Goal: Find specific page/section: Find specific page/section

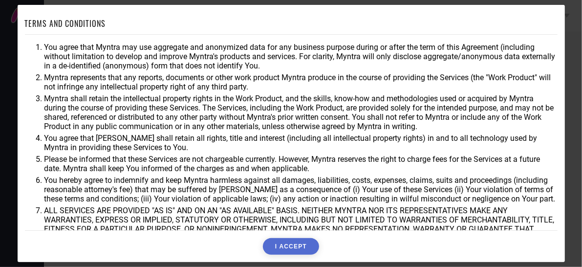
click at [293, 249] on button "I ACCEPT" at bounding box center [291, 246] width 56 height 17
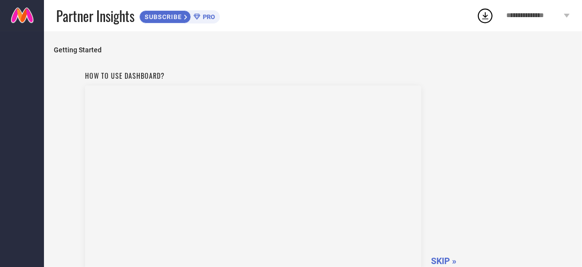
click at [485, 17] on icon at bounding box center [485, 15] width 6 height 7
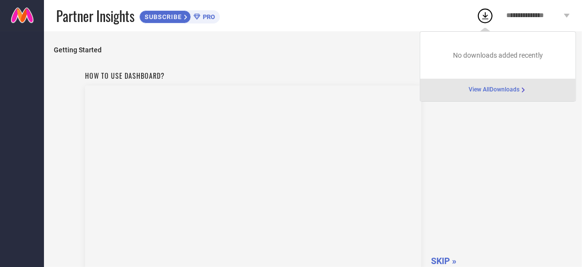
click at [485, 17] on icon at bounding box center [485, 15] width 6 height 7
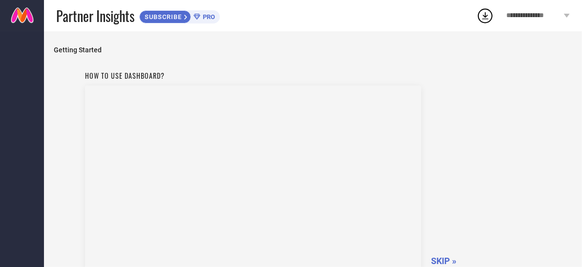
click at [456, 236] on div "How to use dashboard? SKIP »" at bounding box center [313, 169] width 456 height 207
click at [447, 257] on span "SKIP »" at bounding box center [443, 261] width 25 height 10
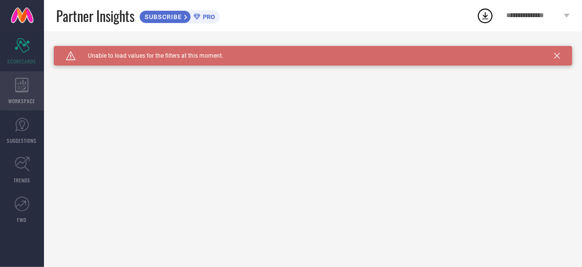
click at [26, 95] on div "WORKSPACE" at bounding box center [22, 90] width 44 height 39
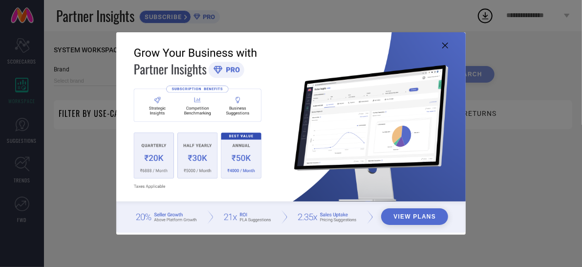
type input "1 STOP FASHION"
type input "All"
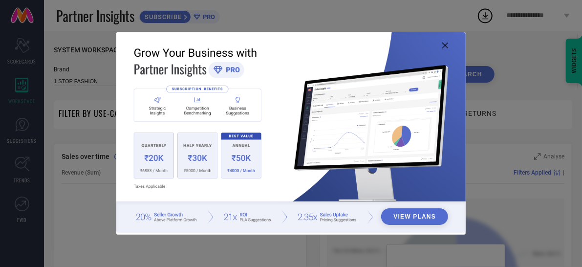
click at [102, 151] on div "View Plans" at bounding box center [291, 133] width 582 height 267
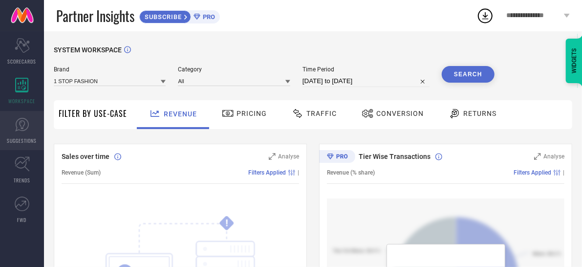
click at [0, 115] on link "SUGGESTIONS" at bounding box center [22, 130] width 44 height 39
